Goal: Check status: Check status

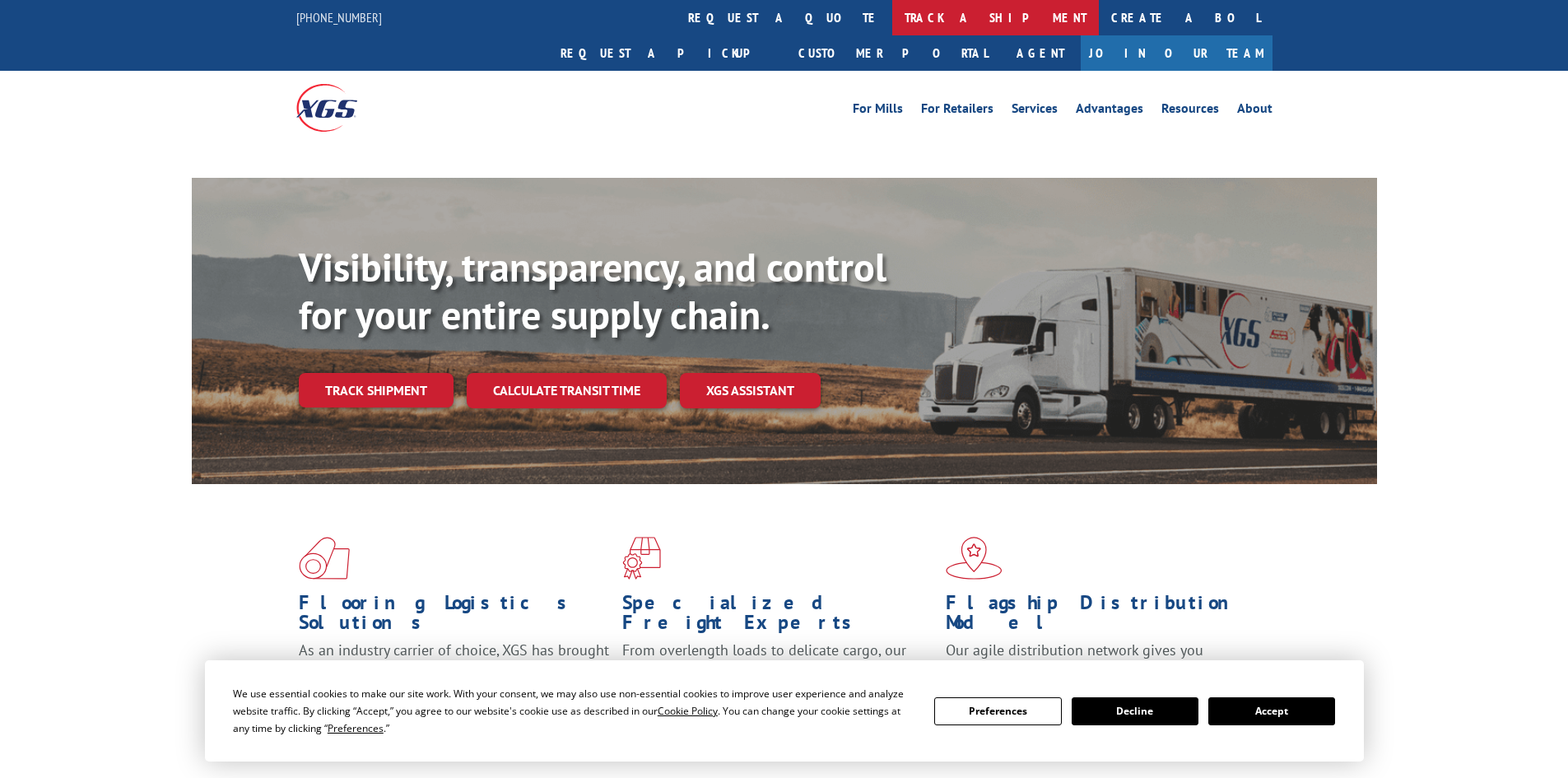
click at [893, 14] on link "track a shipment" at bounding box center [996, 18] width 206 height 36
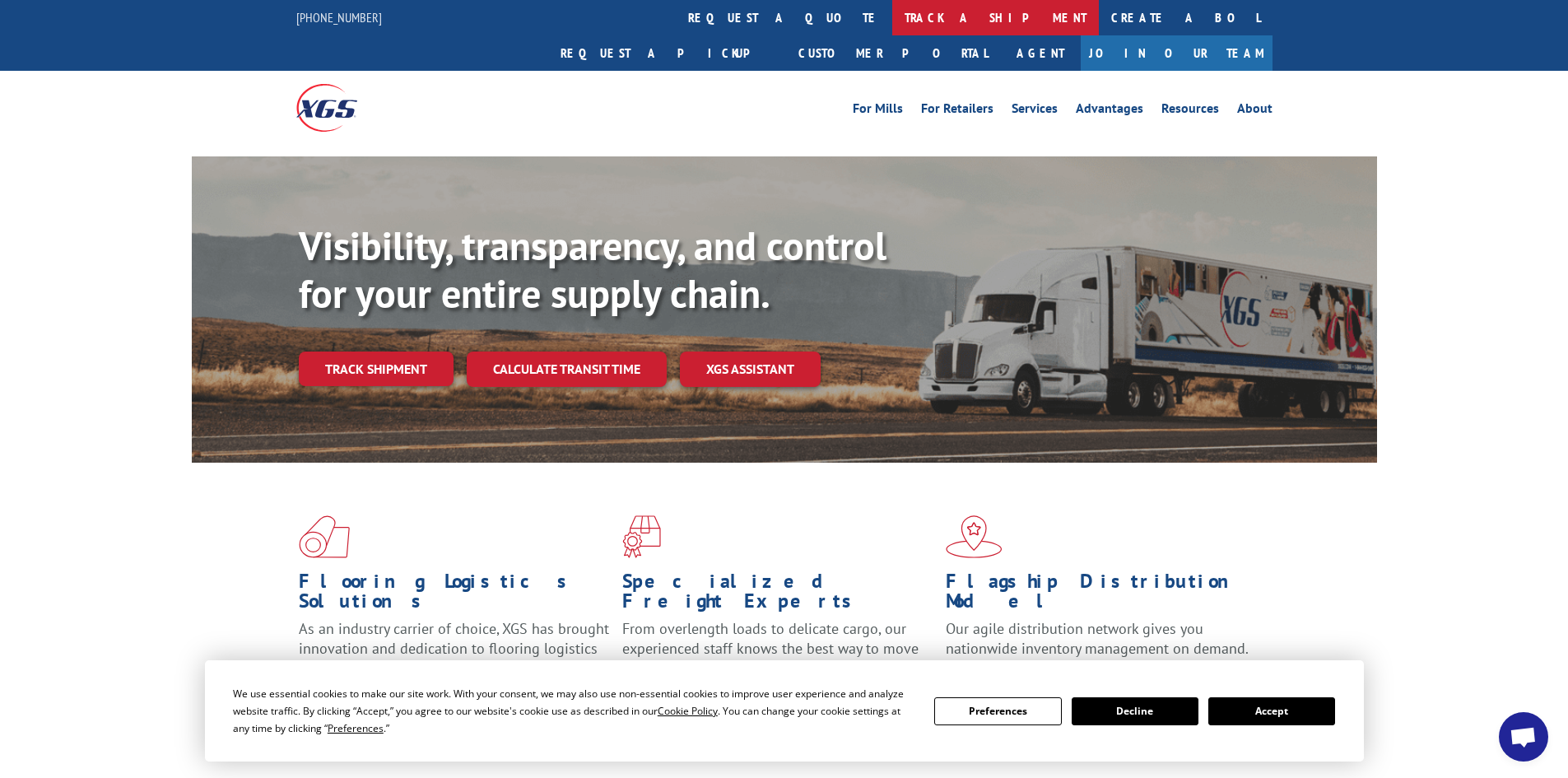
click at [893, 18] on link "track a shipment" at bounding box center [996, 18] width 206 height 36
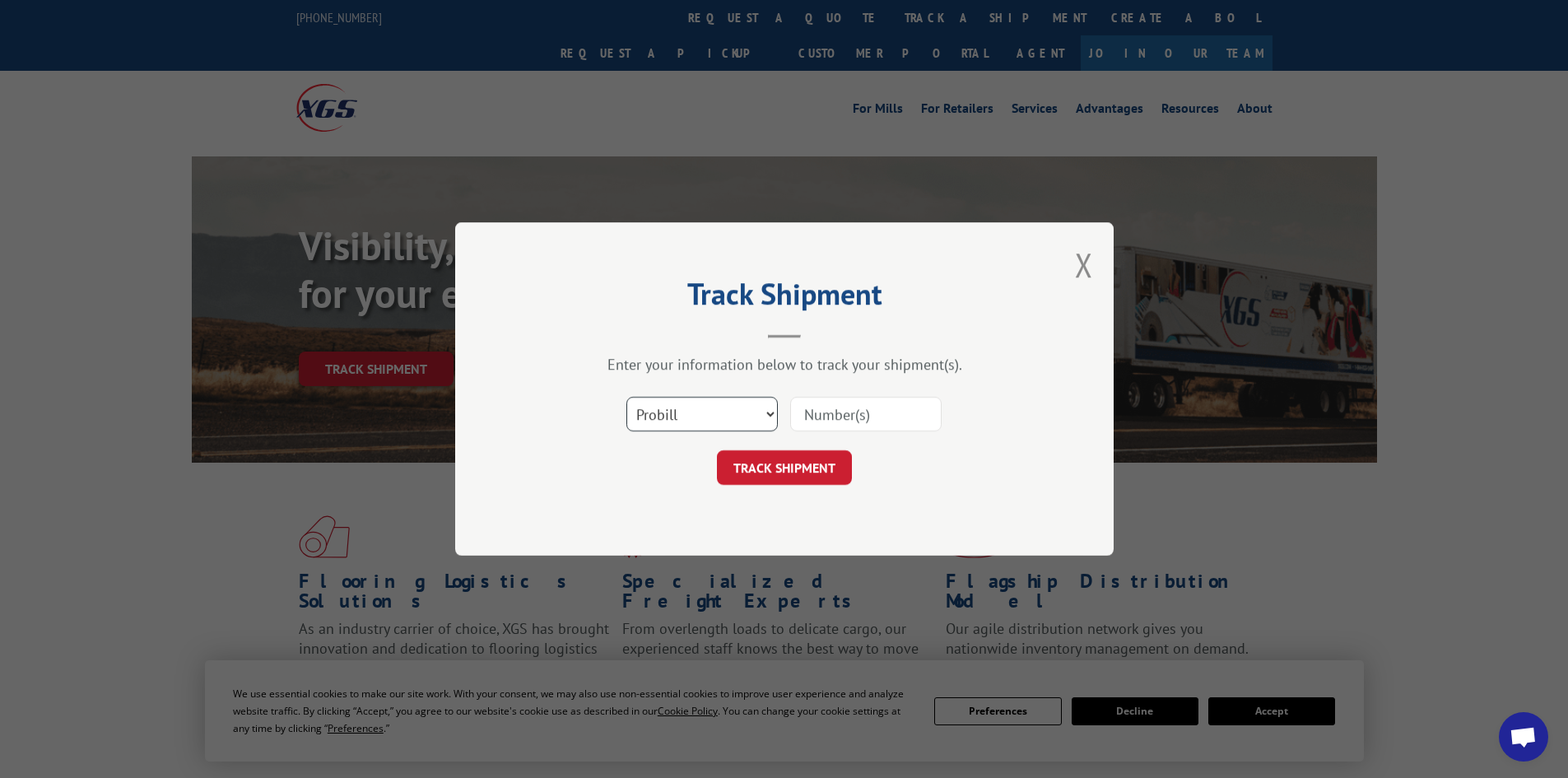
drag, startPoint x: 758, startPoint y: 414, endPoint x: 746, endPoint y: 421, distance: 13.9
click at [753, 416] on select "Select category... Probill BOL PO" at bounding box center [702, 414] width 151 height 35
click at [908, 412] on input at bounding box center [866, 414] width 151 height 35
paste input "74420366"
type input "74420366"
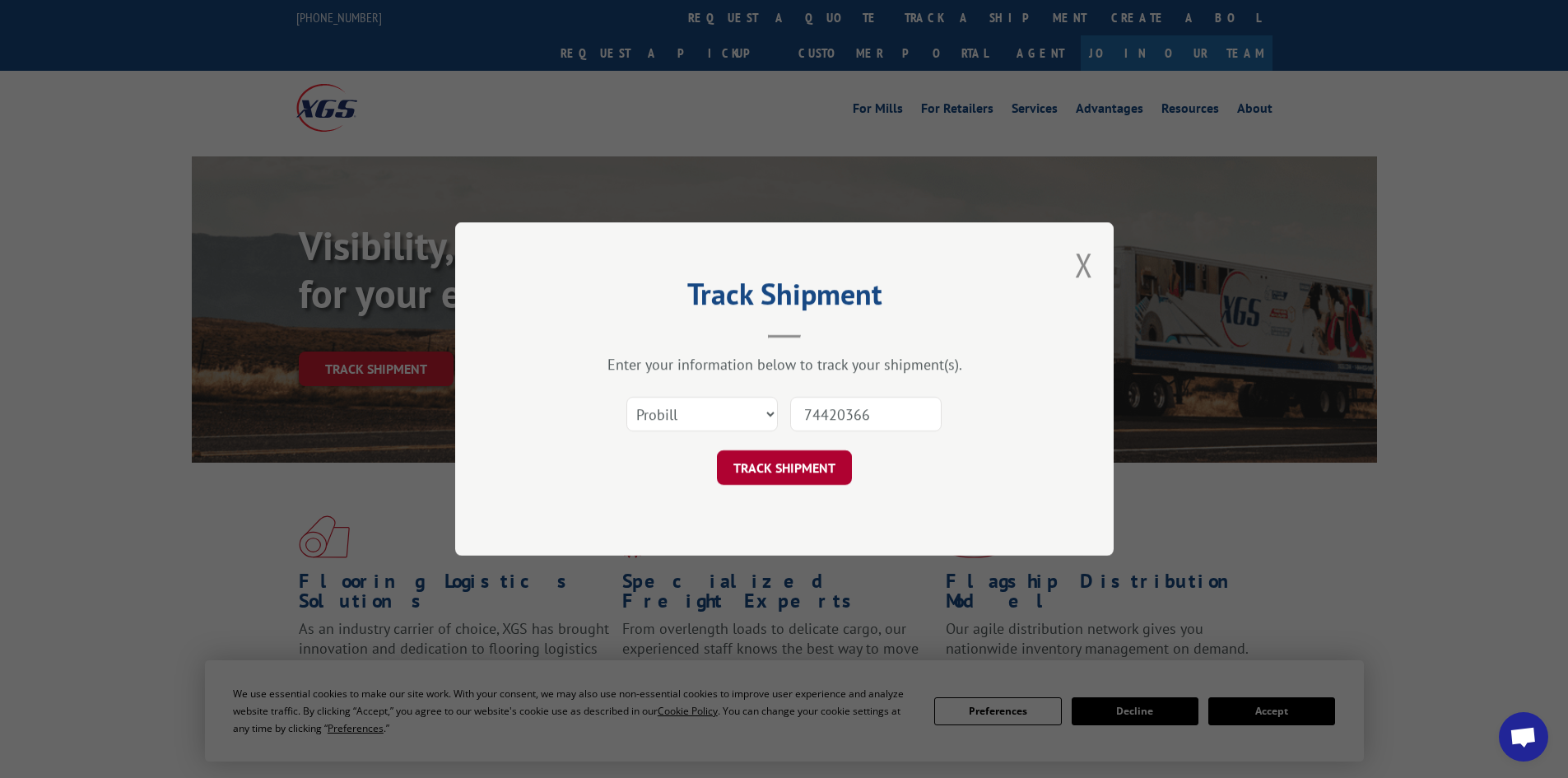
click at [797, 476] on button "TRACK SHIPMENT" at bounding box center [784, 467] width 135 height 35
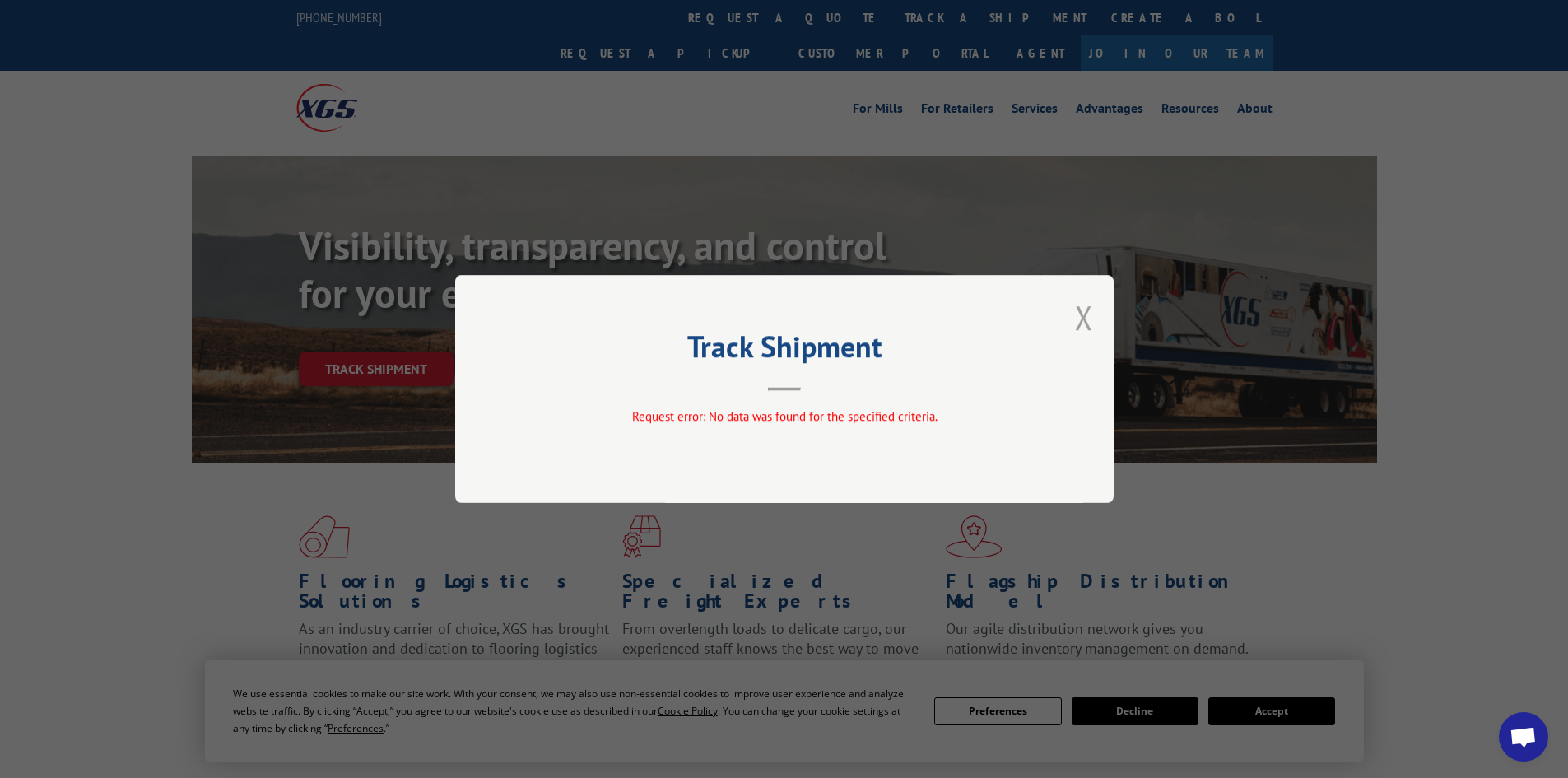
click at [1081, 313] on button "Close modal" at bounding box center [1084, 317] width 18 height 43
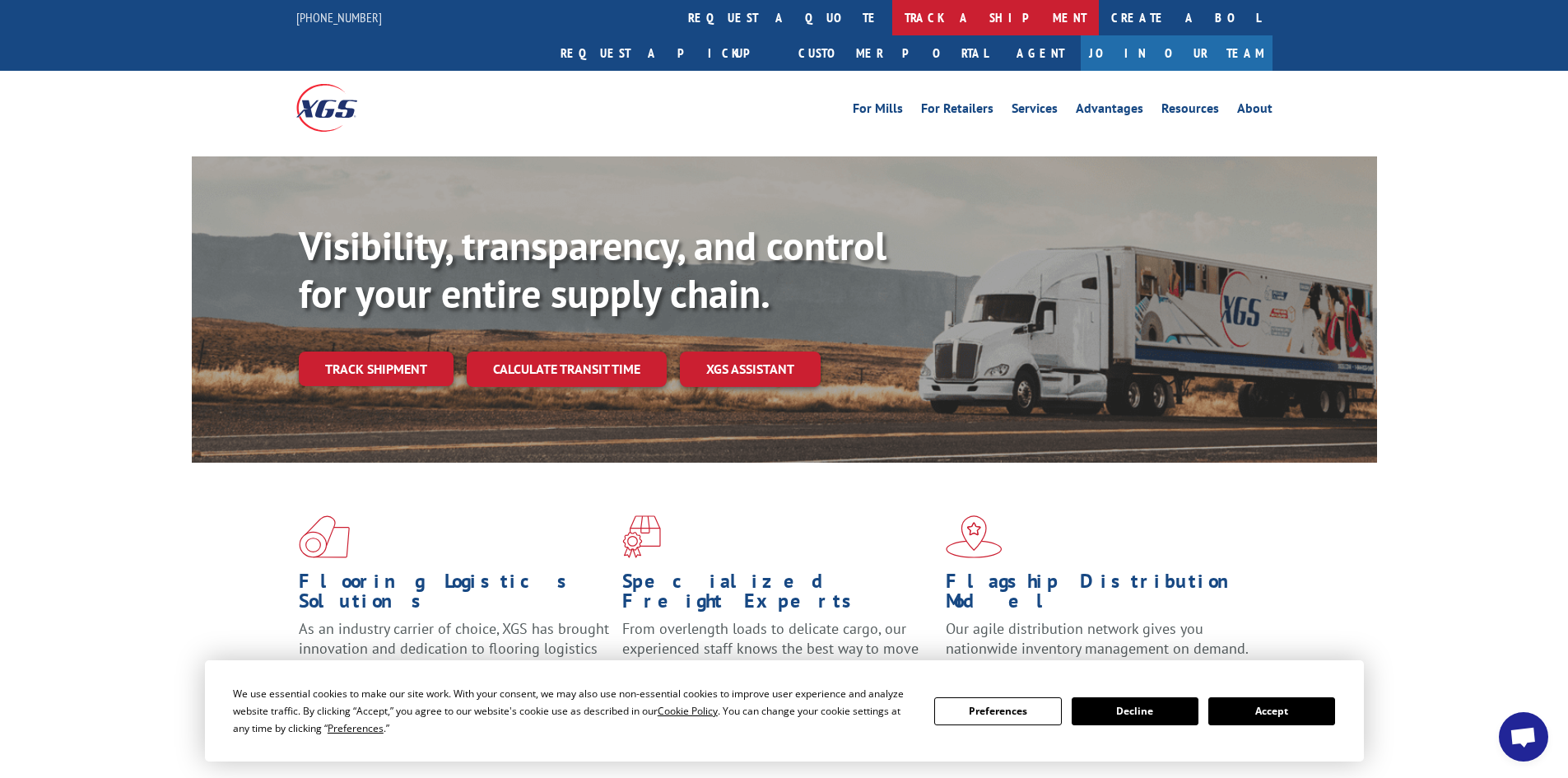
click at [893, 15] on link "track a shipment" at bounding box center [996, 18] width 206 height 36
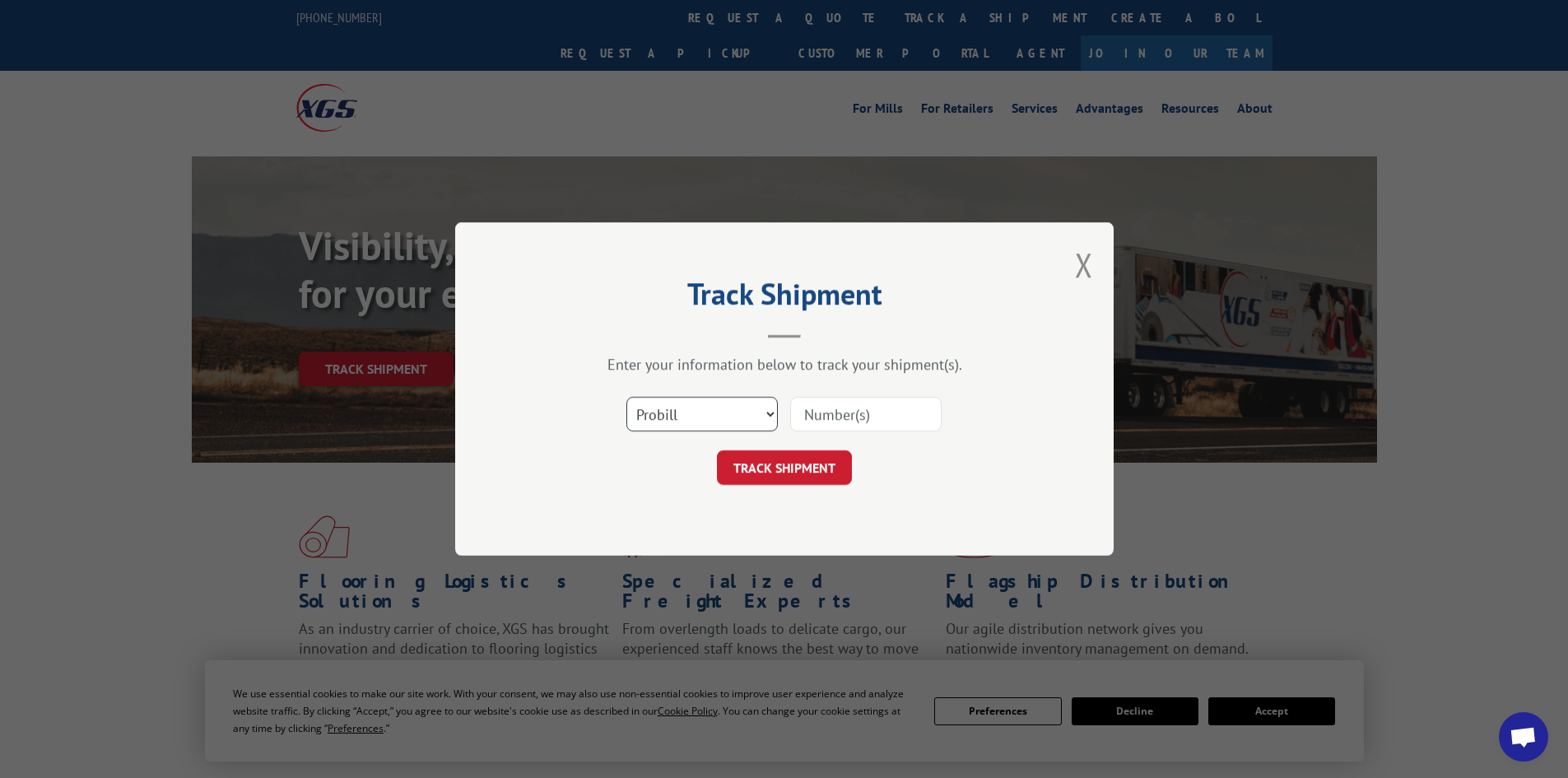
click at [717, 422] on select "Select category... Probill BOL PO" at bounding box center [702, 414] width 151 height 35
select select "bol"
click at [626, 397] on select "Select category... Probill BOL PO" at bounding box center [702, 414] width 151 height 35
click at [823, 419] on input at bounding box center [866, 414] width 151 height 35
paste input "74420366"
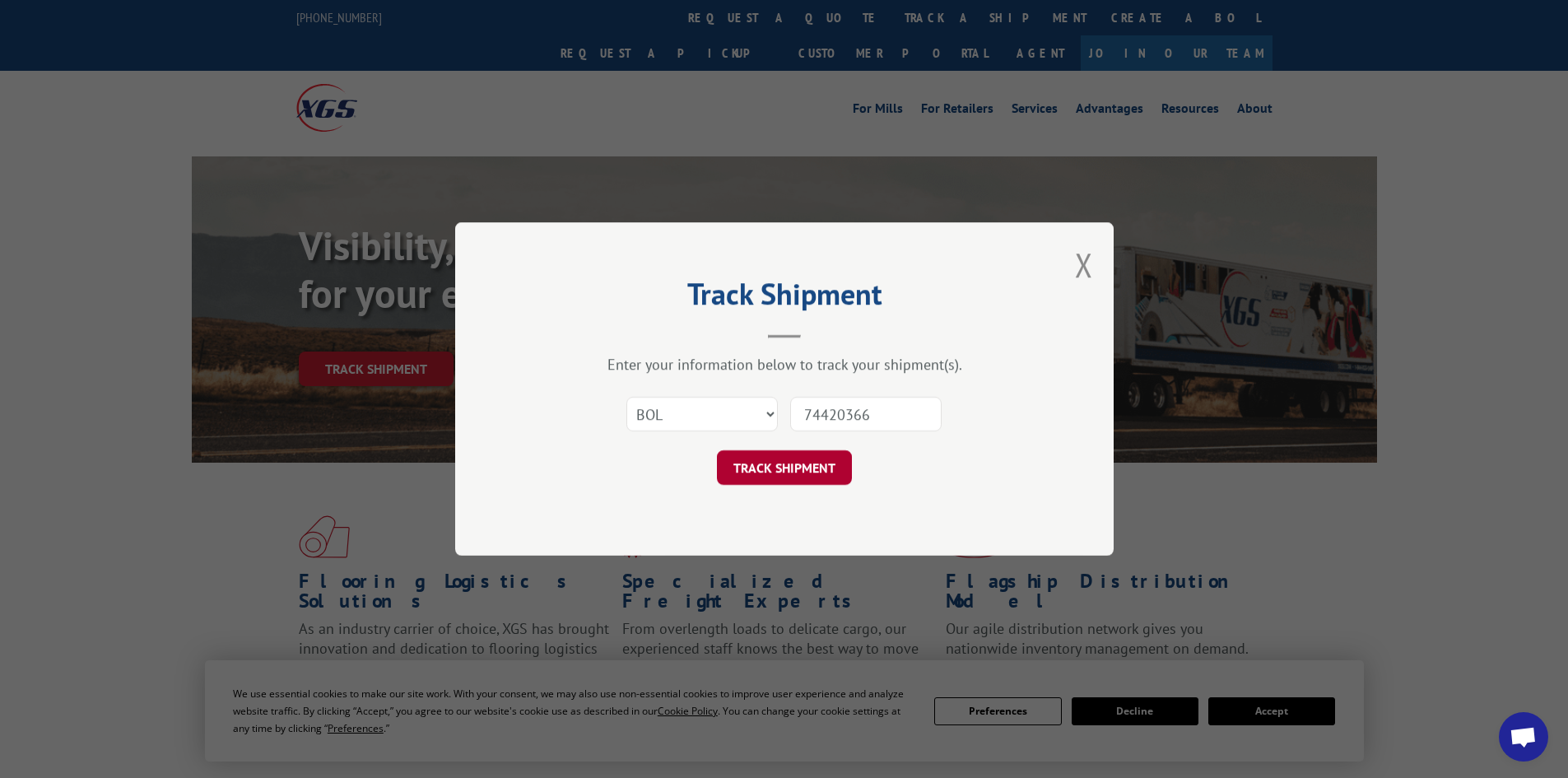
type input "74420366"
click at [798, 469] on button "TRACK SHIPMENT" at bounding box center [784, 467] width 135 height 35
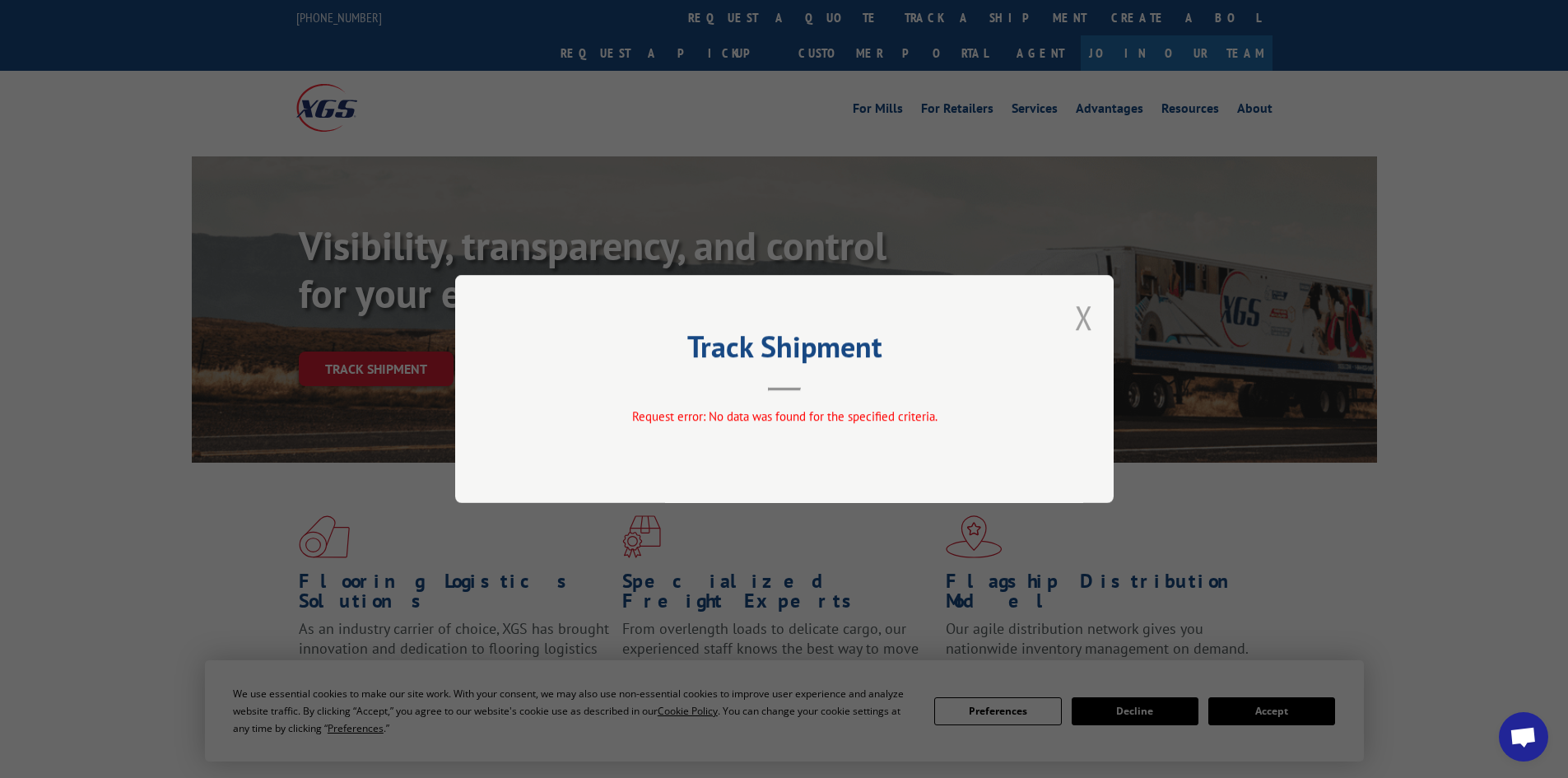
click at [1082, 314] on button "Close modal" at bounding box center [1084, 317] width 18 height 43
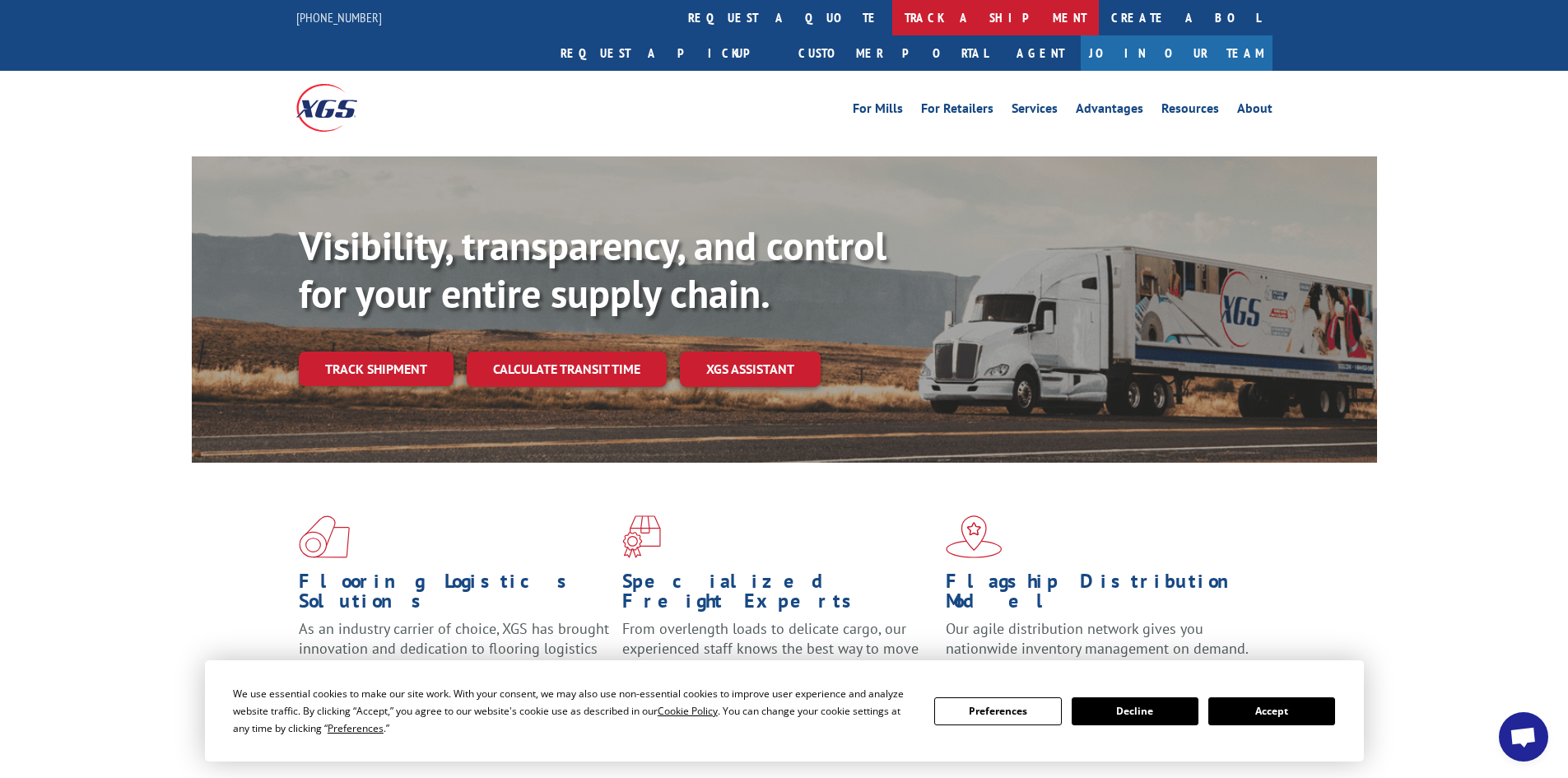
click at [893, 14] on link "track a shipment" at bounding box center [996, 18] width 206 height 36
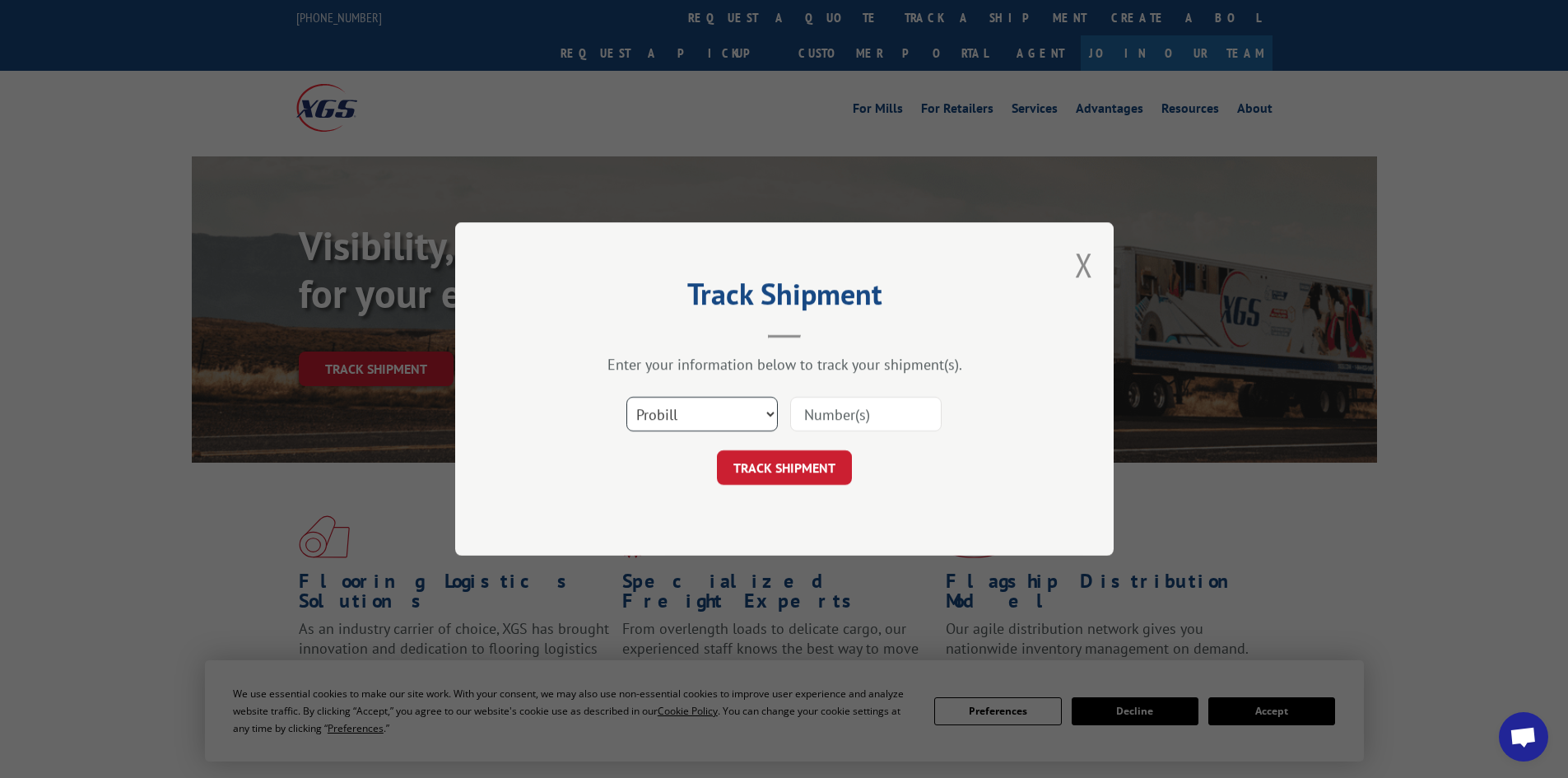
click at [706, 417] on select "Select category... Probill BOL PO" at bounding box center [702, 414] width 151 height 35
select select "po"
click at [626, 397] on select "Select category... Probill BOL PO" at bounding box center [702, 414] width 151 height 35
click at [832, 416] on input at bounding box center [866, 414] width 151 height 35
paste input "74420366"
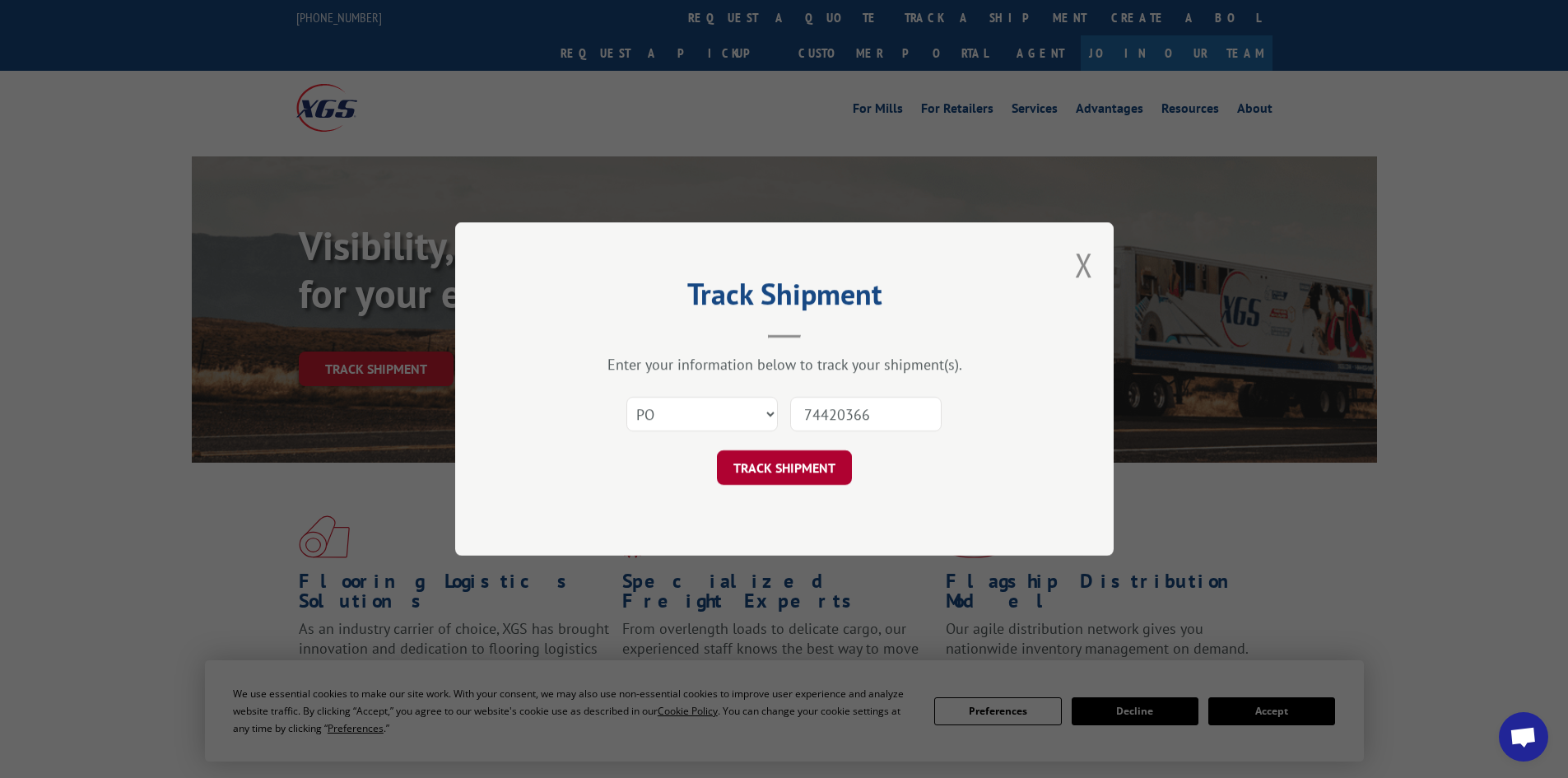
type input "74420366"
click at [819, 467] on button "TRACK SHIPMENT" at bounding box center [784, 467] width 135 height 35
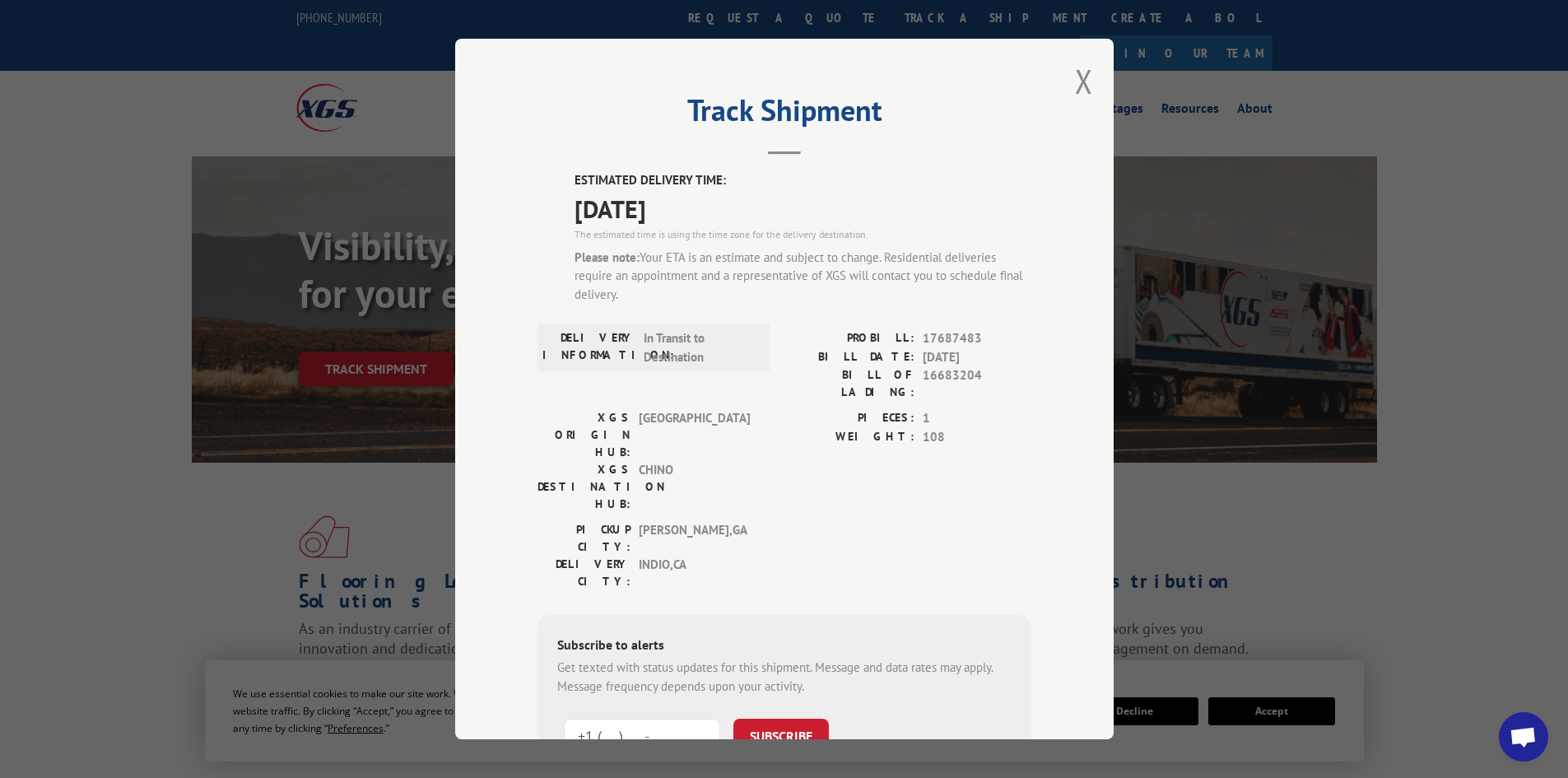
click at [598, 719] on input "+1 (___) ___-____" at bounding box center [642, 736] width 156 height 35
paste input "760) 777-3618"
type input "[PHONE_NUMBER]"
click at [794, 719] on button "SUBSCRIBE" at bounding box center [781, 736] width 95 height 35
